Goal: Navigation & Orientation: Find specific page/section

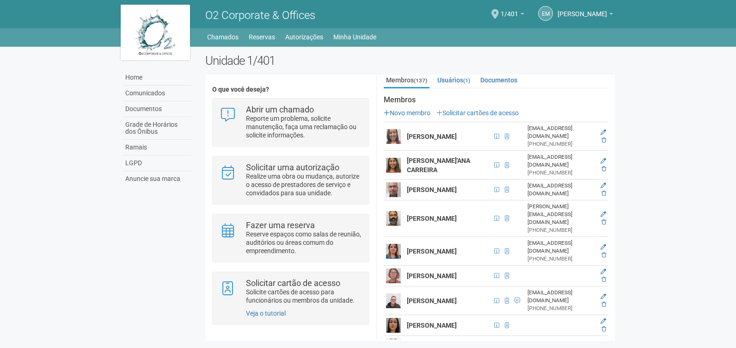
scroll to position [46, 0]
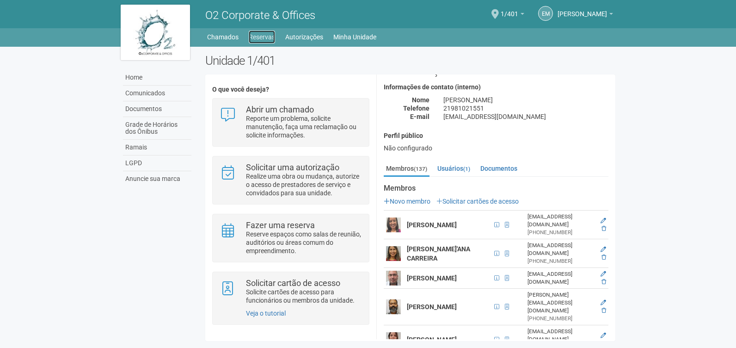
click at [266, 40] on link "Reservas" at bounding box center [262, 37] width 26 height 13
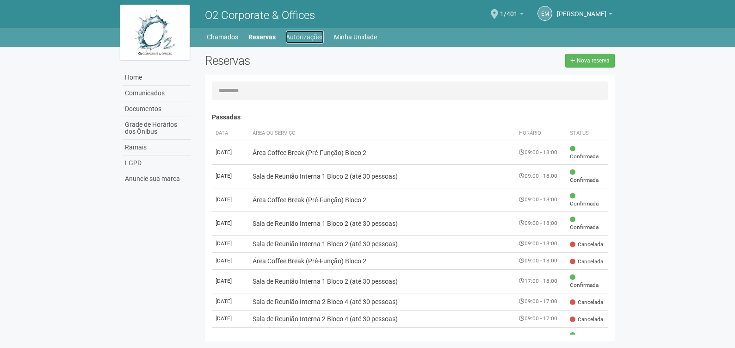
click at [298, 37] on link "Autorizações" at bounding box center [305, 37] width 38 height 13
